Goal: Information Seeking & Learning: Find specific fact

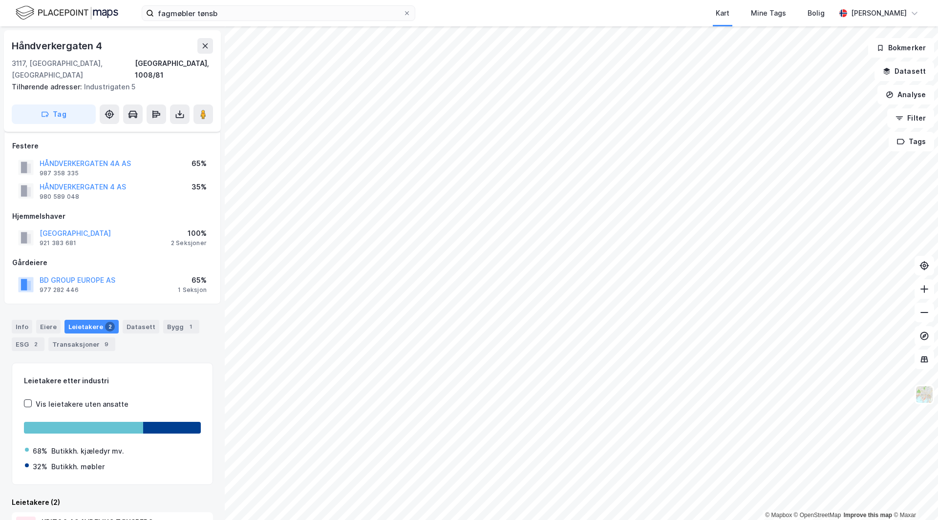
click at [184, 24] on div "fagmøbler tønsb Kart Mine Tags Bolig [PERSON_NAME]" at bounding box center [469, 13] width 938 height 26
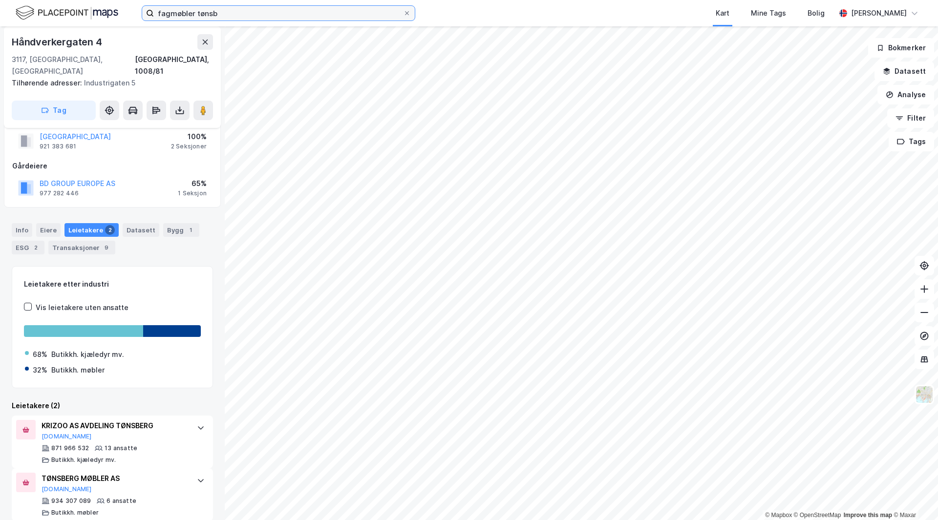
drag, startPoint x: 193, startPoint y: 16, endPoint x: 185, endPoint y: 14, distance: 8.1
click at [193, 16] on input "fagmøbler tønsb" at bounding box center [278, 13] width 249 height 15
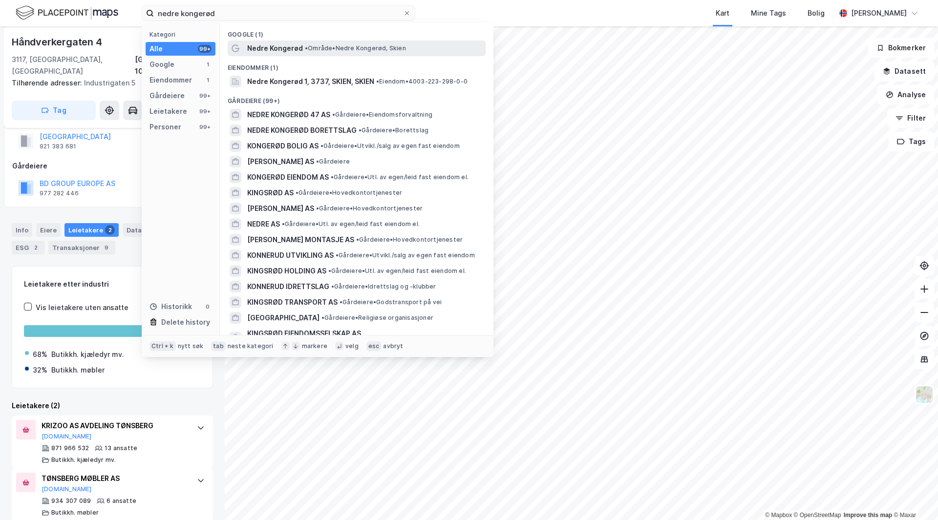
click at [348, 51] on span "• Område • Nedre Kongerød, [GEOGRAPHIC_DATA]" at bounding box center [355, 48] width 101 height 8
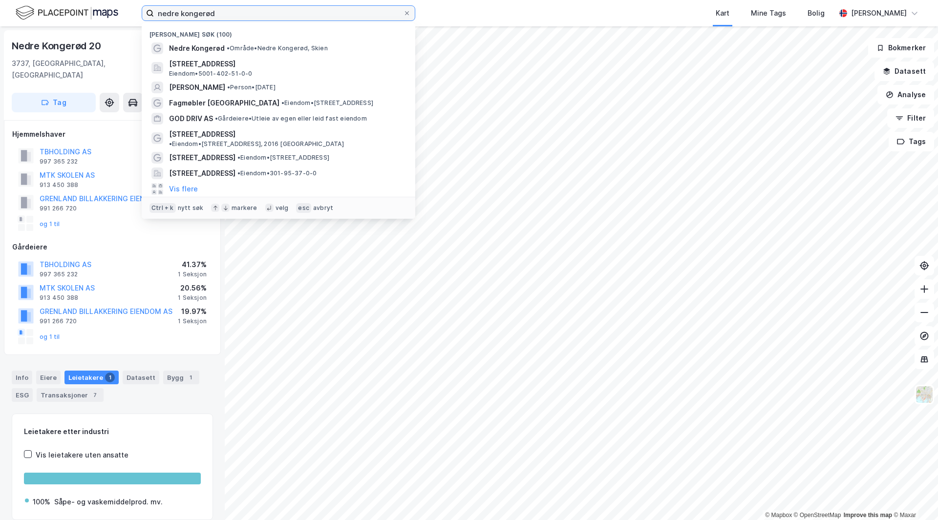
click at [186, 17] on input "nedre kongerød" at bounding box center [278, 13] width 249 height 15
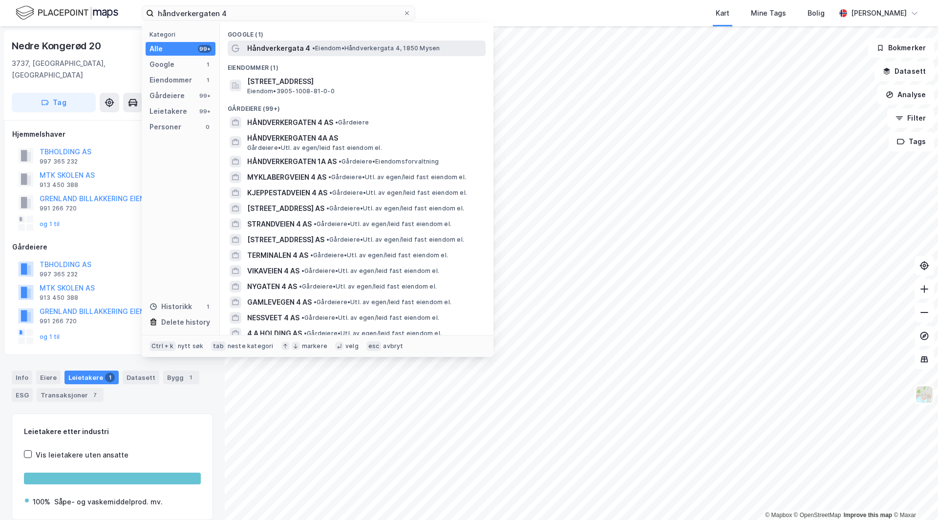
click at [344, 47] on span "• Eiendom • Håndverkergata 4, 1850 Mysen" at bounding box center [375, 48] width 127 height 8
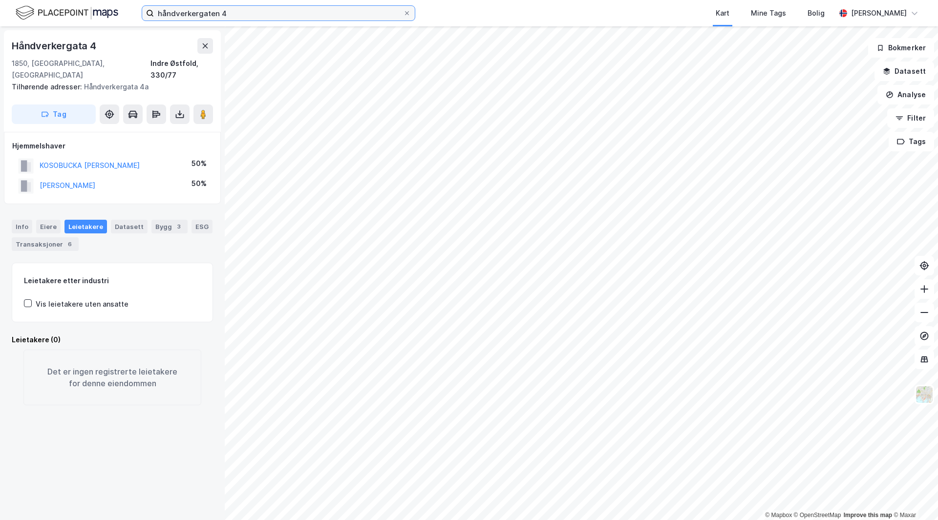
click at [253, 12] on input "håndverkergaten 4" at bounding box center [278, 13] width 249 height 15
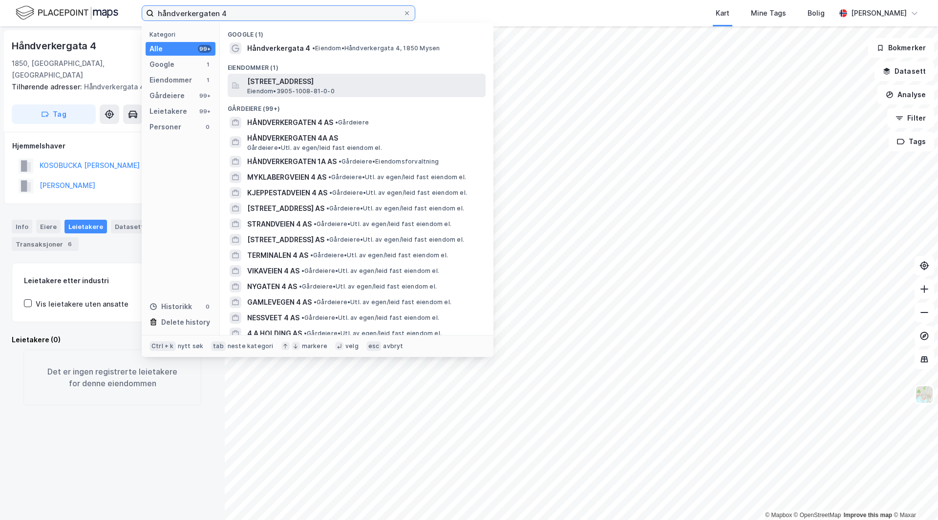
type input "håndverkergaten 4"
click at [357, 85] on span "[STREET_ADDRESS]" at bounding box center [364, 82] width 234 height 12
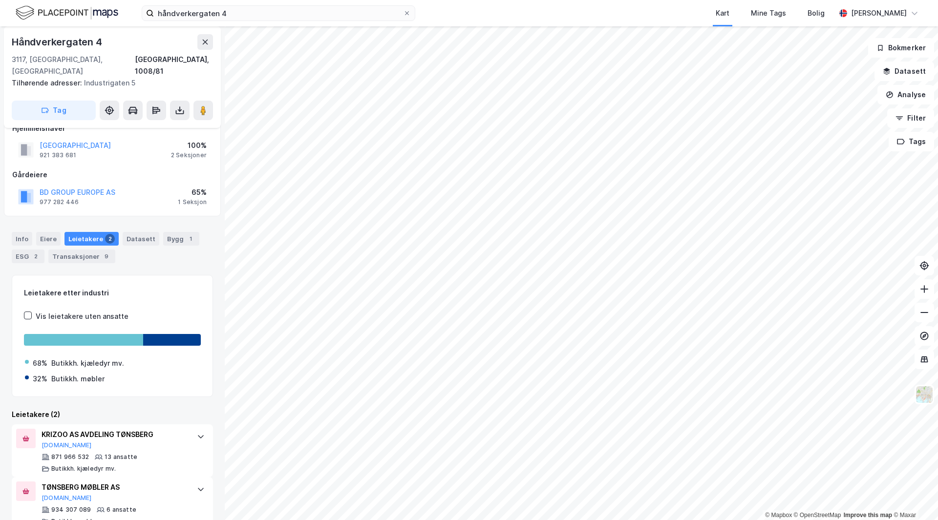
scroll to position [98, 0]
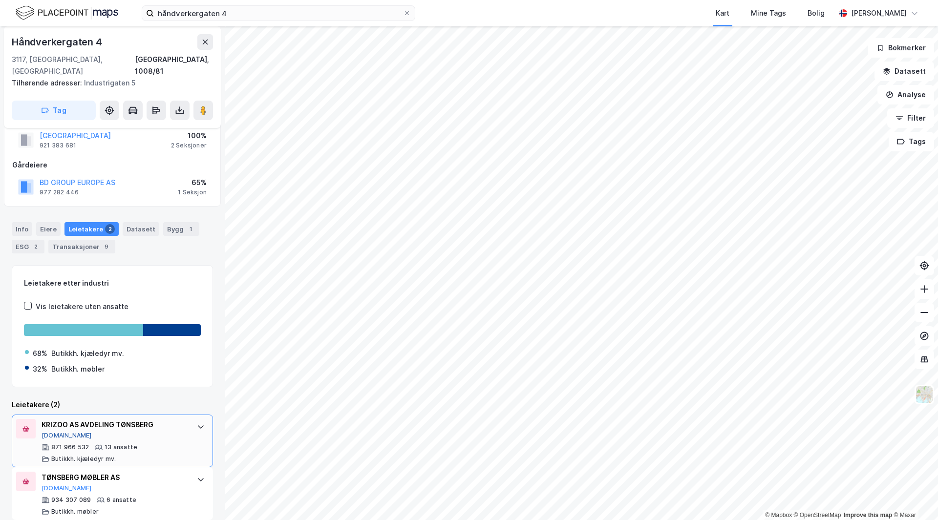
click at [50, 432] on button "[DOMAIN_NAME]" at bounding box center [67, 436] width 50 height 8
click at [197, 423] on icon at bounding box center [201, 427] width 8 height 8
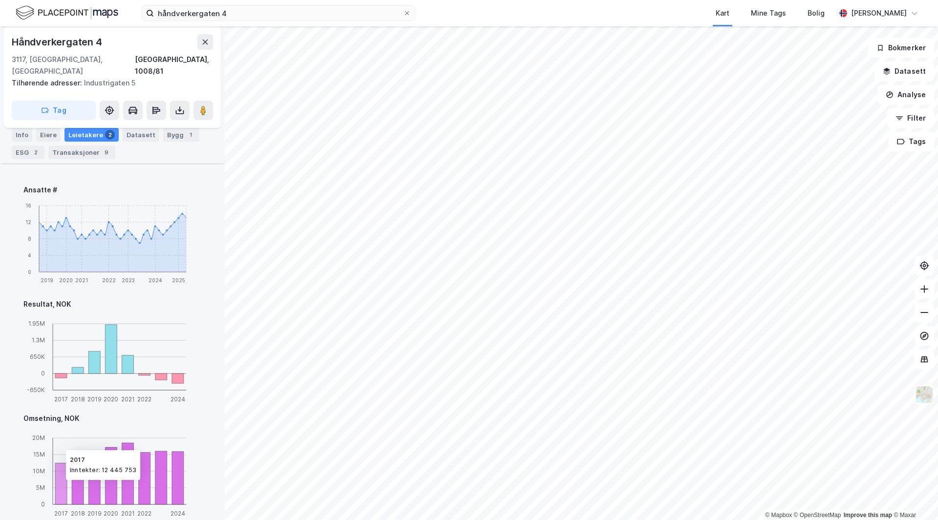
scroll to position [712, 0]
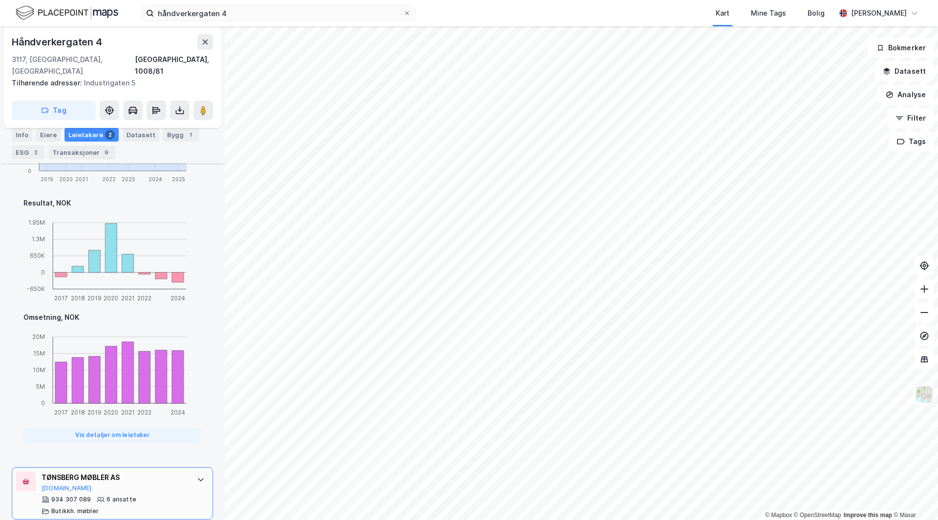
click at [197, 476] on icon at bounding box center [201, 480] width 8 height 8
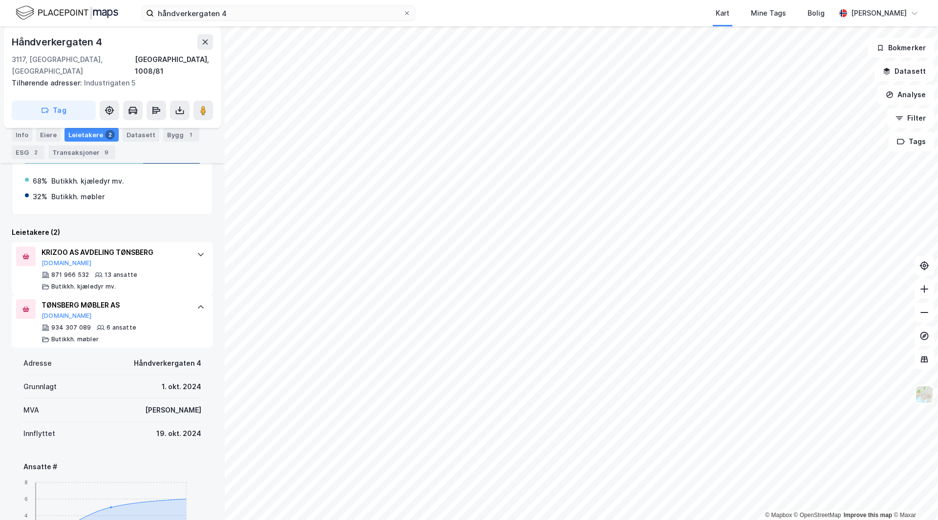
scroll to position [253, 0]
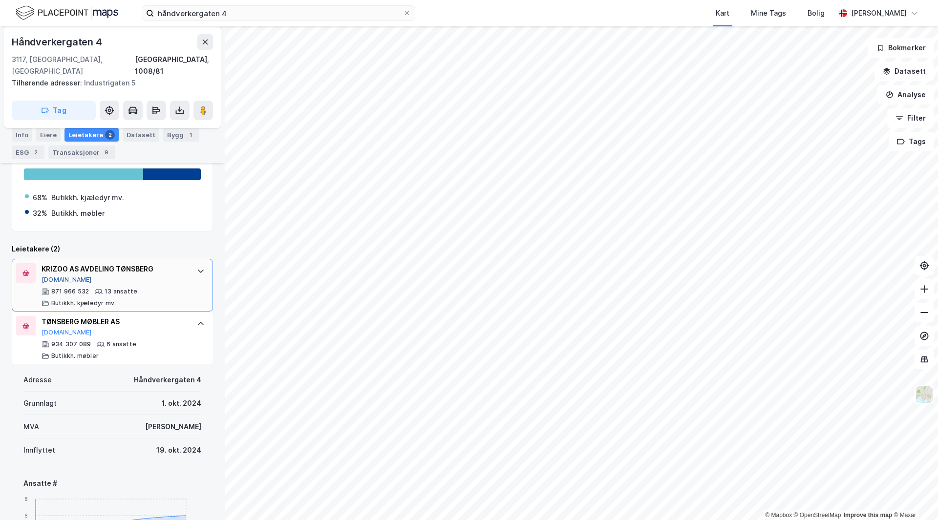
click at [54, 276] on button "[DOMAIN_NAME]" at bounding box center [67, 280] width 50 height 8
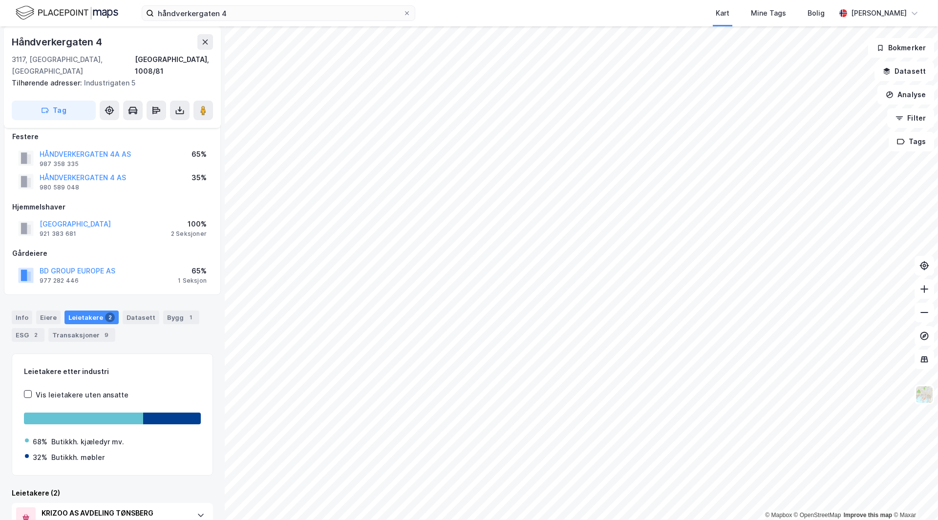
scroll to position [156, 0]
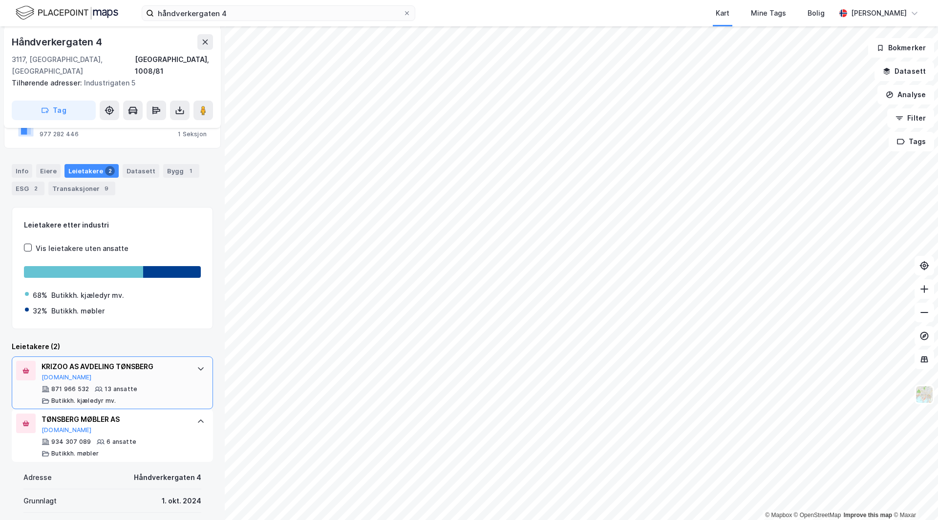
click at [197, 365] on icon at bounding box center [201, 369] width 8 height 8
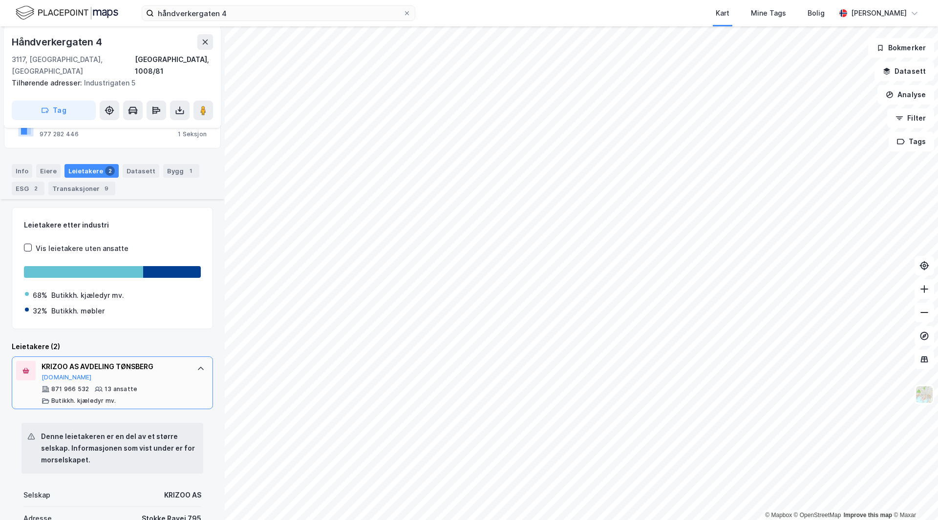
scroll to position [400, 0]
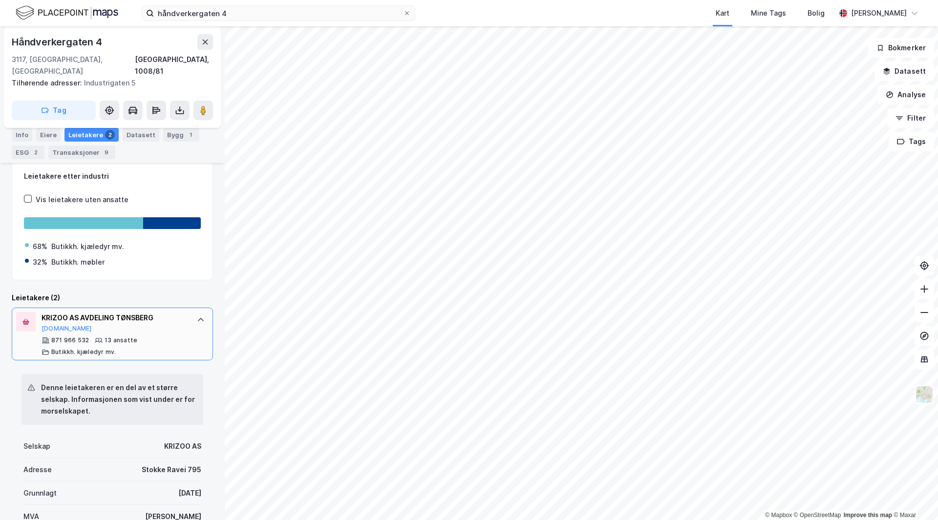
click at [69, 312] on div "KRIZOO AS AVDELING TØNSBERG" at bounding box center [115, 318] width 146 height 12
